Goal: Check status: Check status

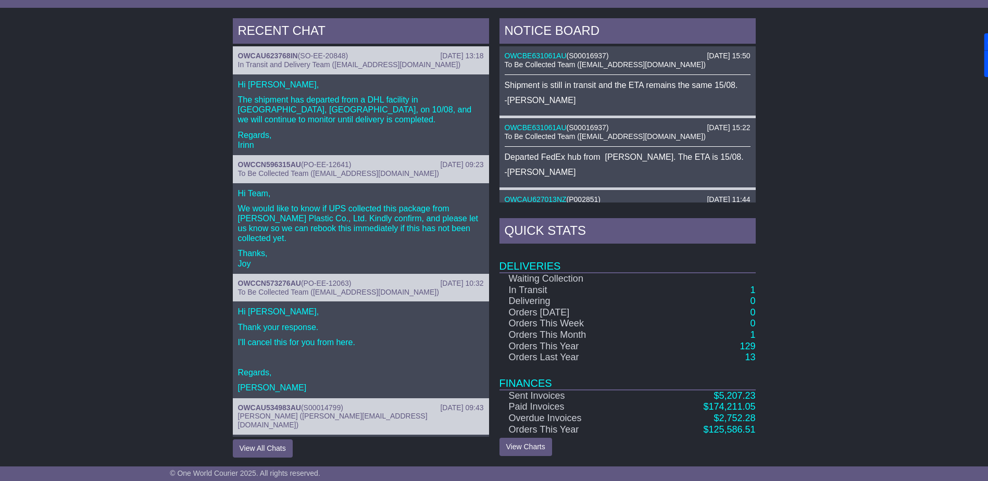
scroll to position [429, 0]
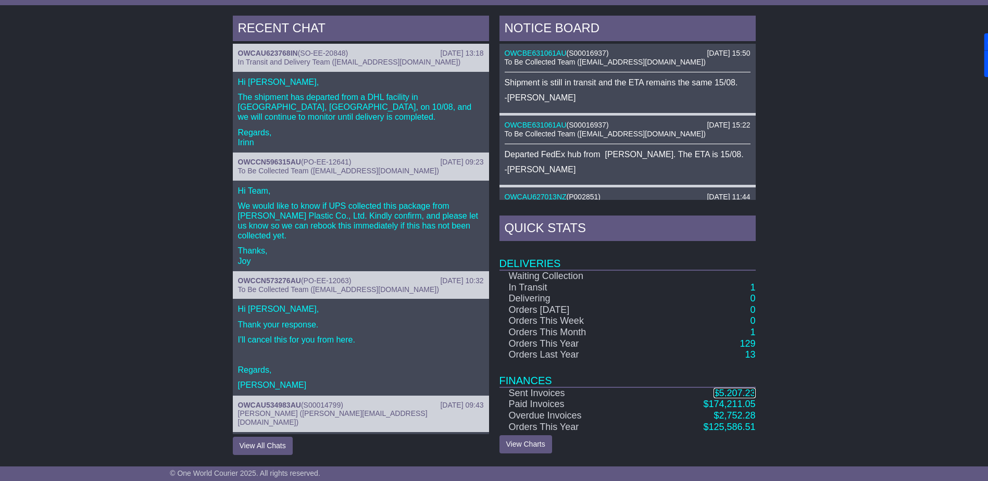
click at [734, 392] on span "5,207.23" at bounding box center [737, 393] width 36 height 10
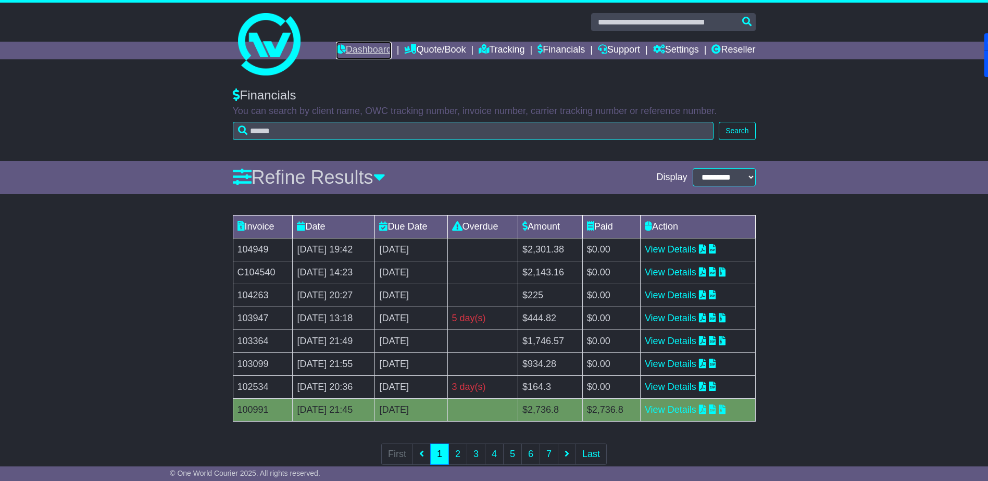
click at [358, 48] on link "Dashboard" at bounding box center [364, 51] width 56 height 18
